Goal: Information Seeking & Learning: Find specific fact

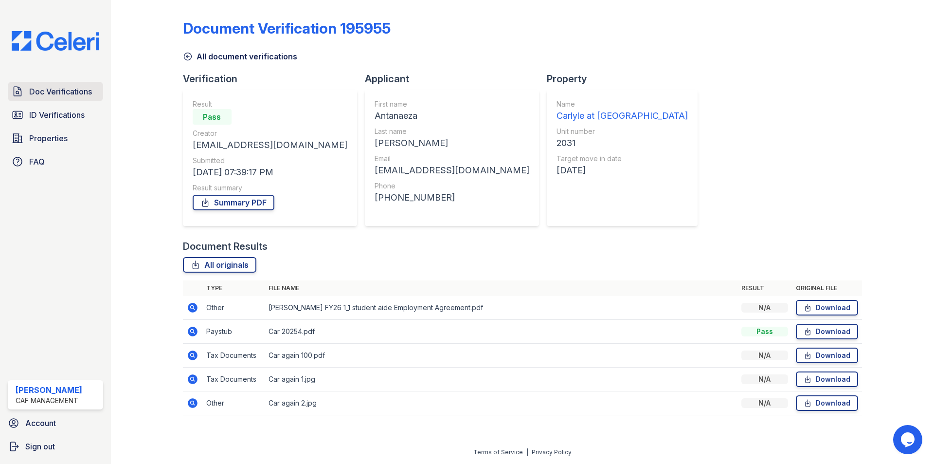
click at [69, 92] on span "Doc Verifications" at bounding box center [60, 92] width 63 height 12
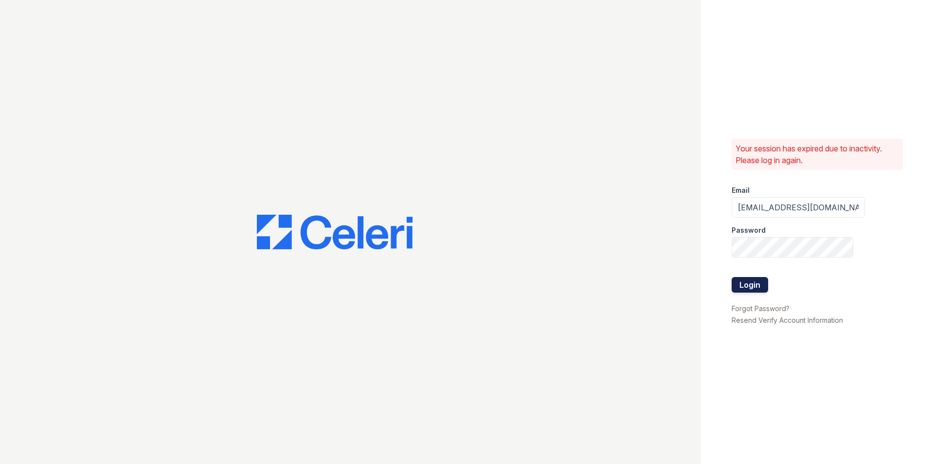
click at [747, 286] on button "Login" at bounding box center [750, 285] width 36 height 16
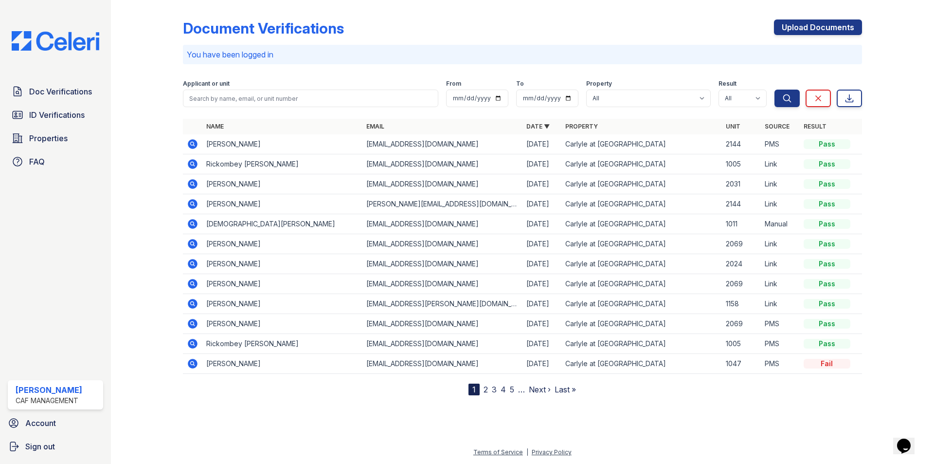
click at [192, 284] on icon at bounding box center [192, 283] width 2 height 2
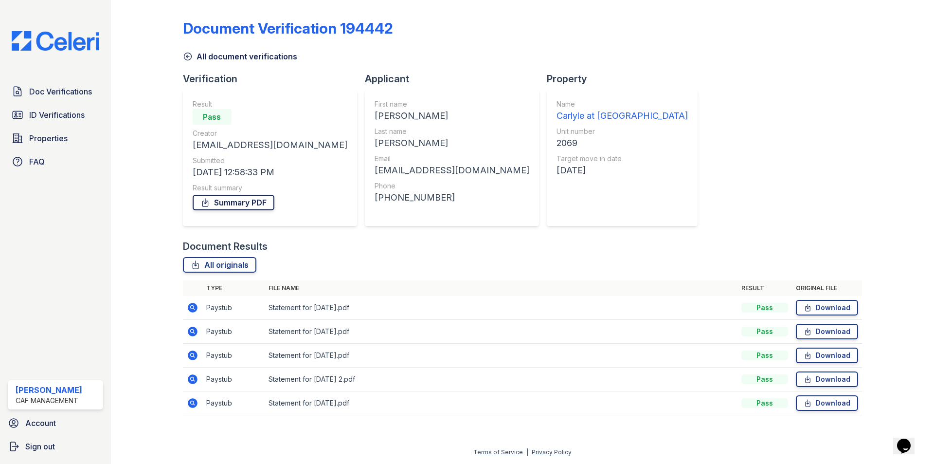
click at [250, 198] on link "Summary PDF" at bounding box center [234, 203] width 82 height 16
click at [70, 90] on span "Doc Verifications" at bounding box center [60, 92] width 63 height 12
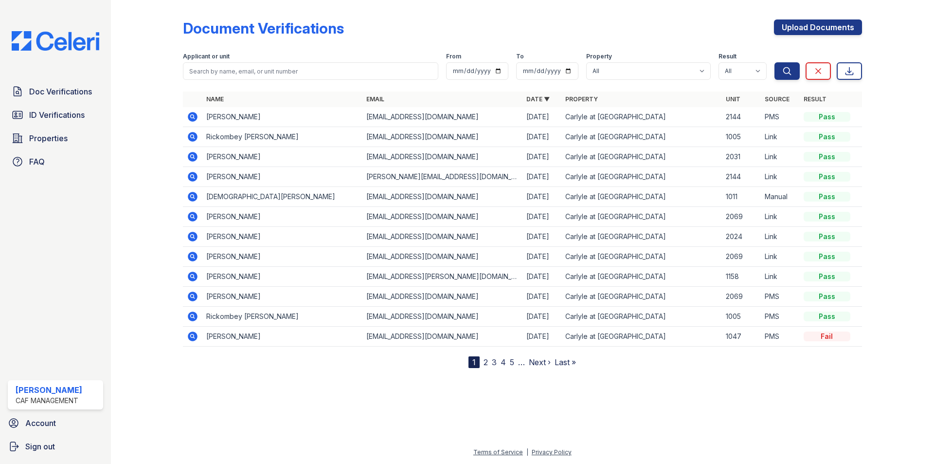
click at [193, 139] on icon at bounding box center [193, 137] width 10 height 10
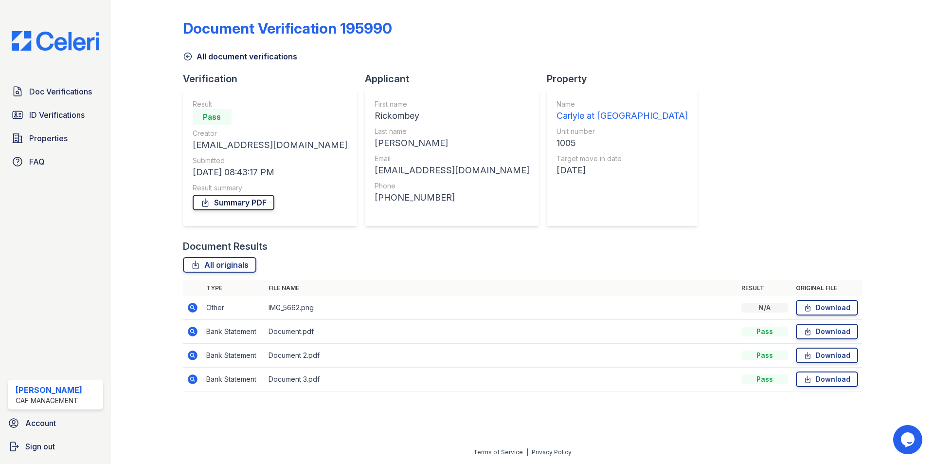
click at [254, 203] on link "Summary PDF" at bounding box center [234, 203] width 82 height 16
click at [679, 178] on div "Document Verification 195990 All document verifications Verification Result Pas…" at bounding box center [522, 202] width 679 height 397
click at [49, 93] on span "Doc Verifications" at bounding box center [60, 92] width 63 height 12
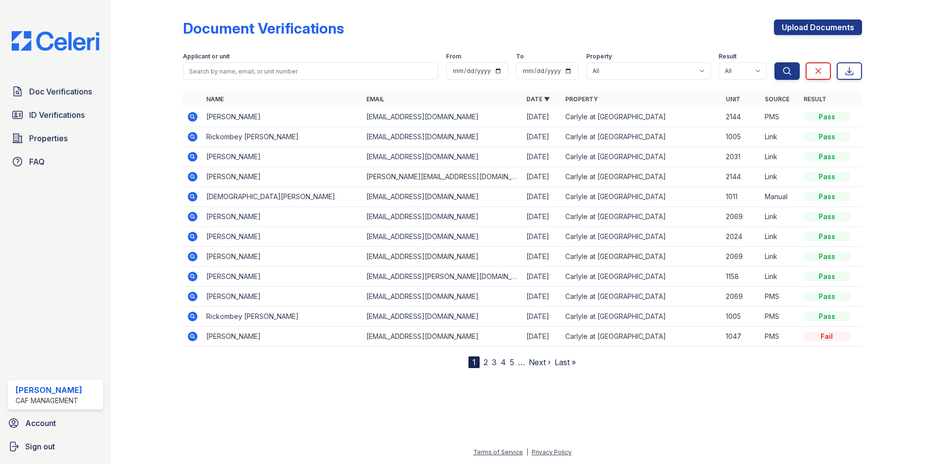
click at [192, 297] on icon at bounding box center [193, 296] width 12 height 12
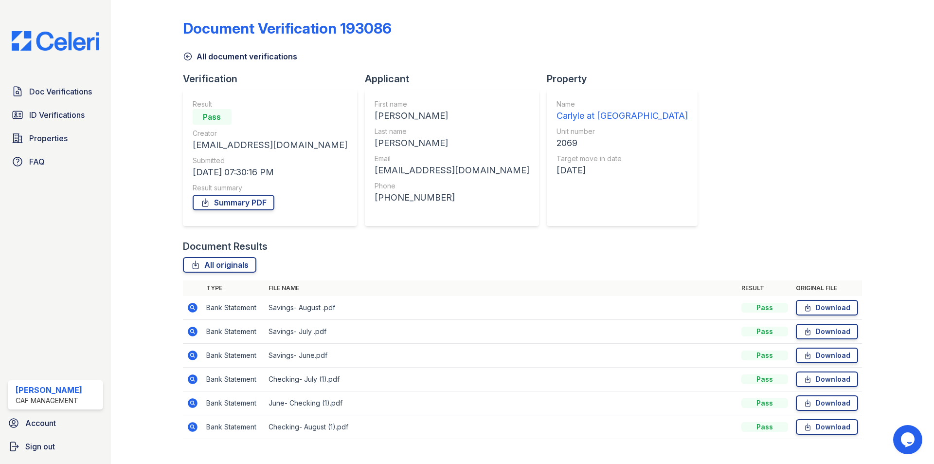
scroll to position [18, 0]
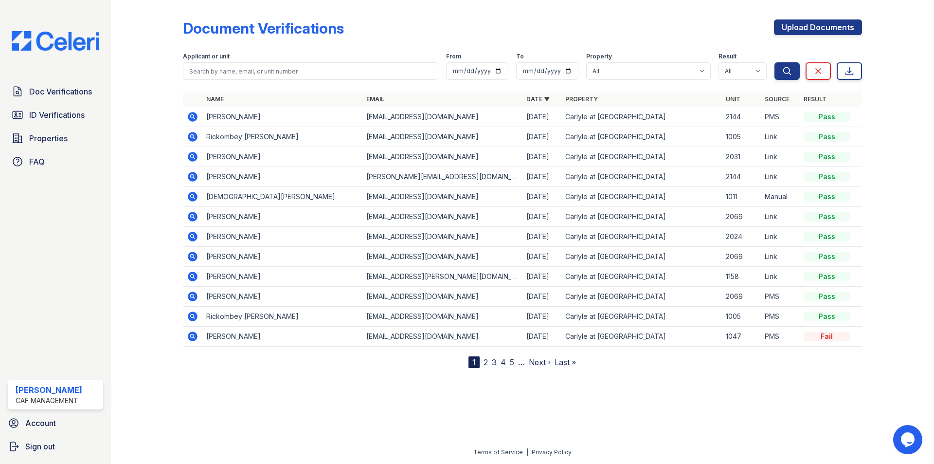
click at [194, 212] on icon at bounding box center [193, 217] width 10 height 10
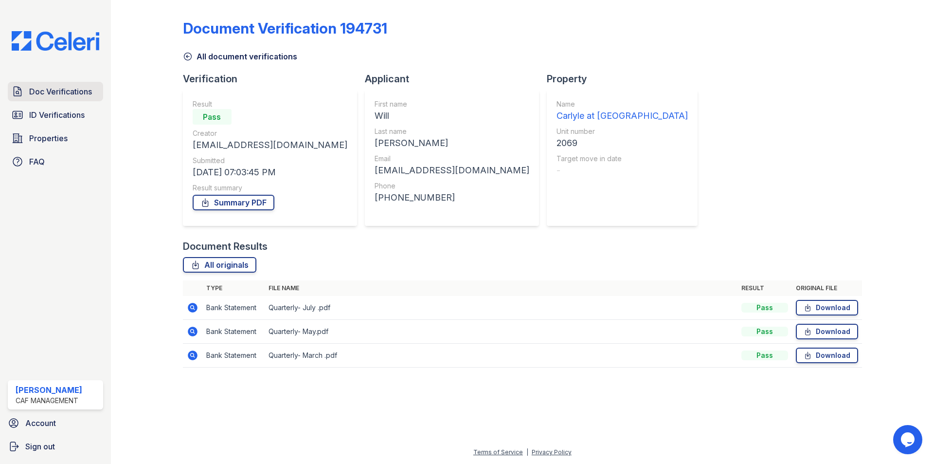
click at [64, 92] on span "Doc Verifications" at bounding box center [60, 92] width 63 height 12
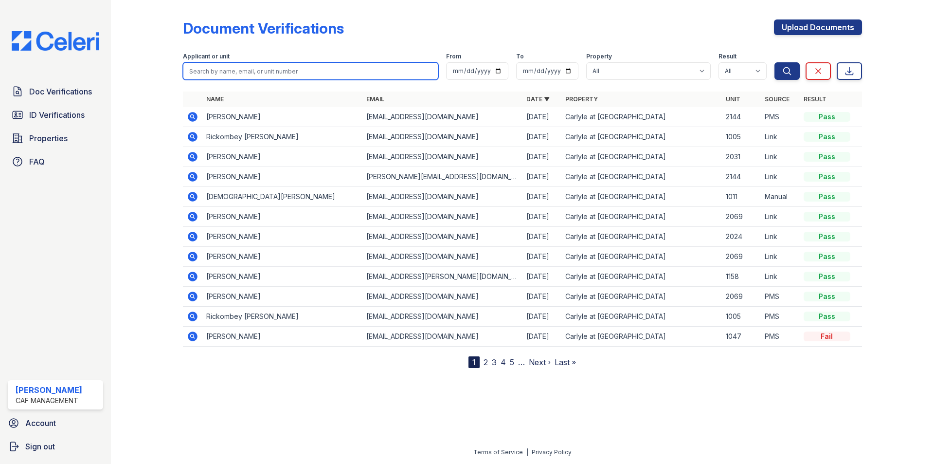
click at [304, 69] on input "search" at bounding box center [310, 71] width 255 height 18
type input "gooch"
click at [774, 62] on button "Search" at bounding box center [786, 71] width 25 height 18
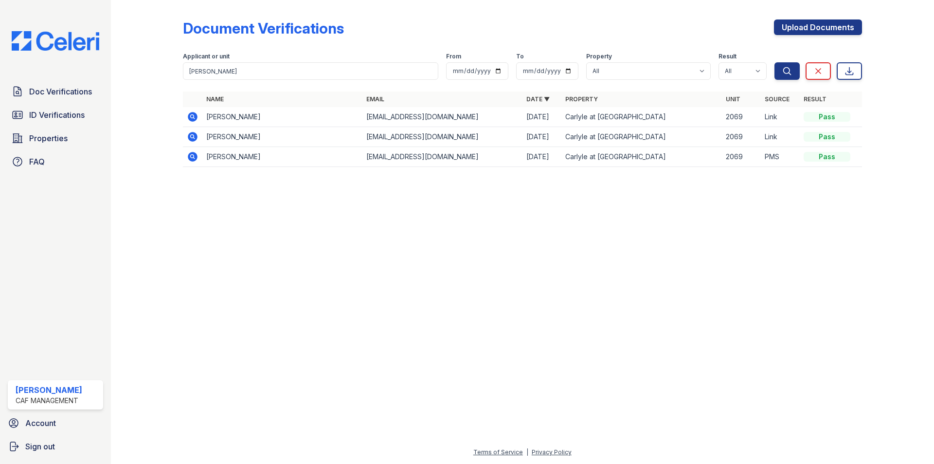
click at [190, 117] on icon at bounding box center [193, 117] width 10 height 10
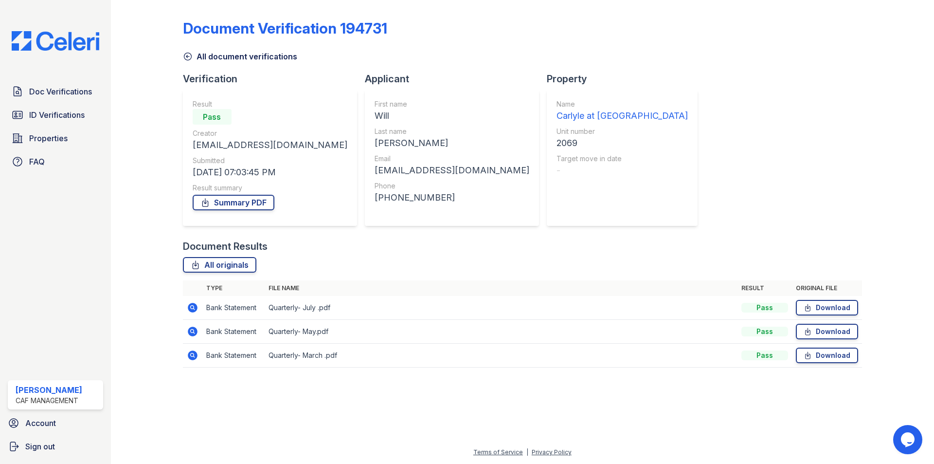
click at [188, 57] on icon at bounding box center [188, 57] width 10 height 10
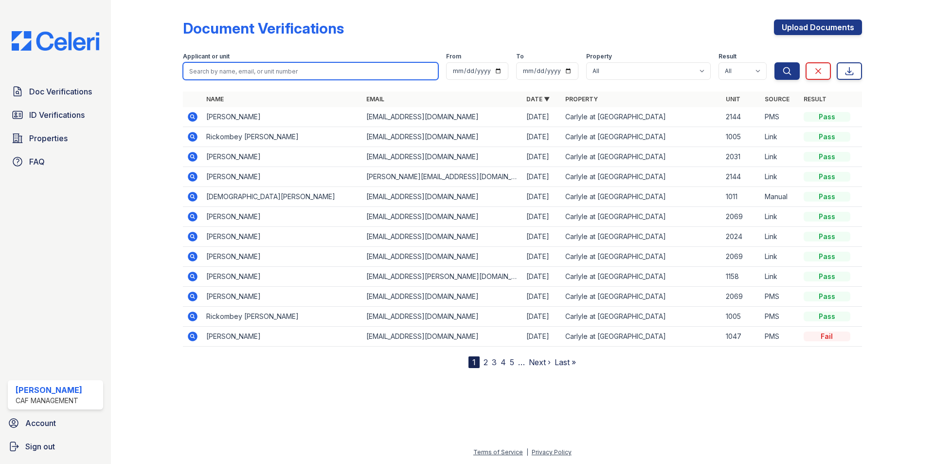
click at [227, 66] on input "search" at bounding box center [310, 71] width 255 height 18
type input "gooch"
click at [774, 62] on button "Search" at bounding box center [786, 71] width 25 height 18
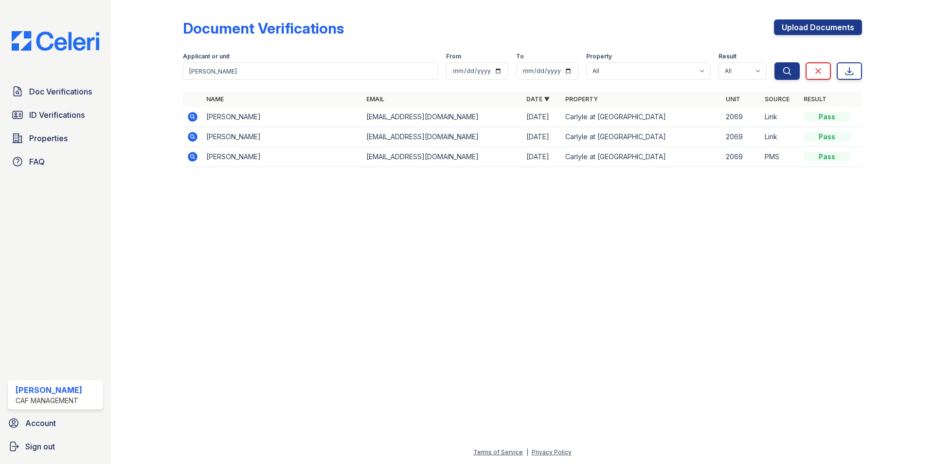
click at [193, 138] on icon at bounding box center [193, 137] width 12 height 12
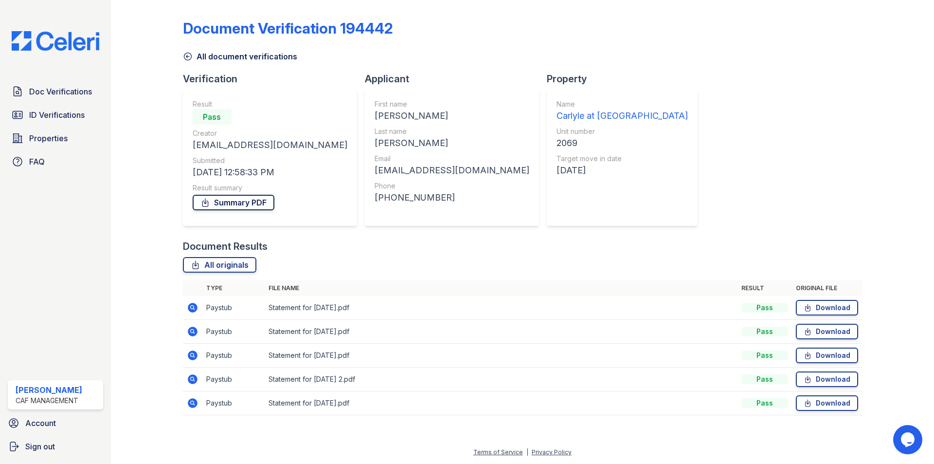
click at [245, 198] on link "Summary PDF" at bounding box center [234, 203] width 82 height 16
drag, startPoint x: 407, startPoint y: 199, endPoint x: 357, endPoint y: 199, distance: 50.6
click at [375, 199] on div "[PHONE_NUMBER]" at bounding box center [452, 198] width 155 height 14
copy div "6028156091"
click at [72, 141] on link "Properties" at bounding box center [55, 137] width 95 height 19
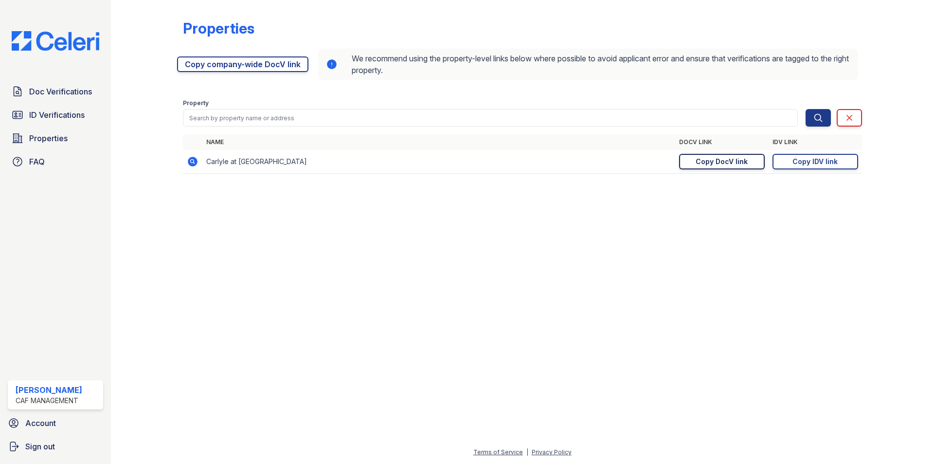
click at [731, 161] on div "Copy DocV link" at bounding box center [722, 162] width 52 height 10
click at [721, 163] on div "Copy DocV link" at bounding box center [722, 162] width 52 height 10
